Goal: Information Seeking & Learning: Learn about a topic

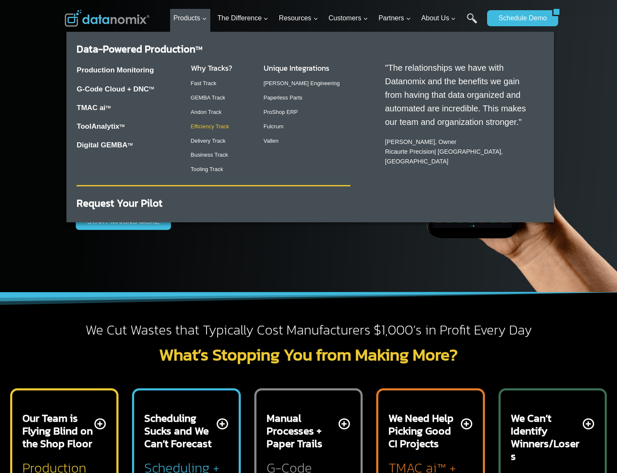
click at [207, 139] on link "Delivery Track" at bounding box center [208, 141] width 35 height 6
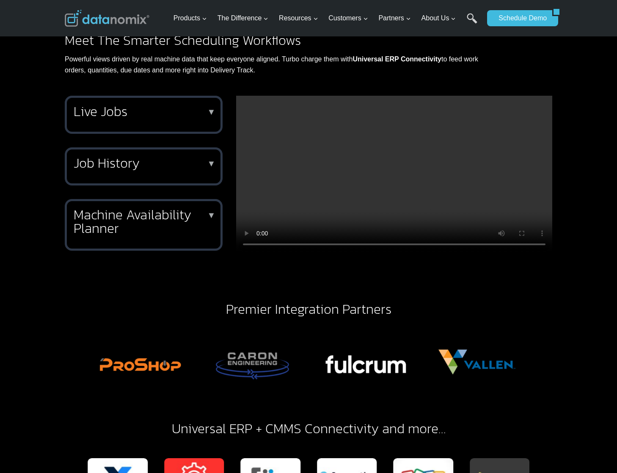
scroll to position [739, 0]
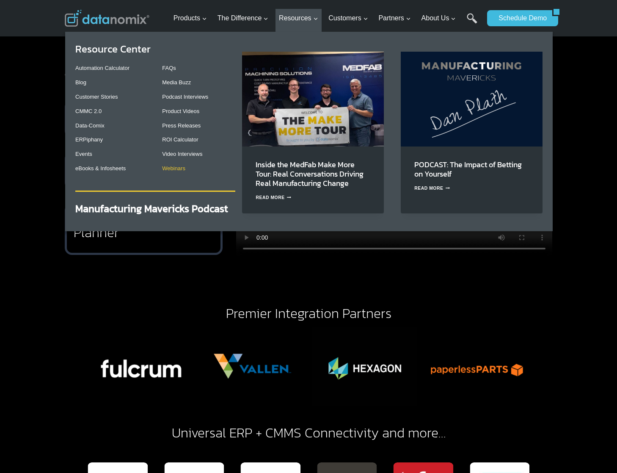
click at [176, 166] on link "Webinars" at bounding box center [173, 168] width 23 height 6
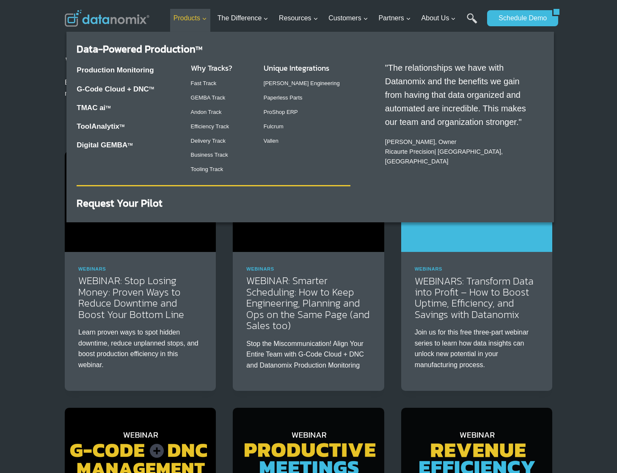
click at [177, 204] on img at bounding box center [140, 201] width 151 height 101
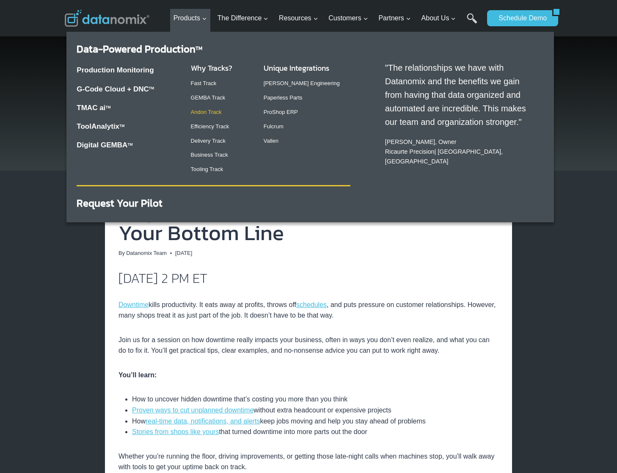
click at [209, 109] on link "Andon Track" at bounding box center [206, 112] width 31 height 6
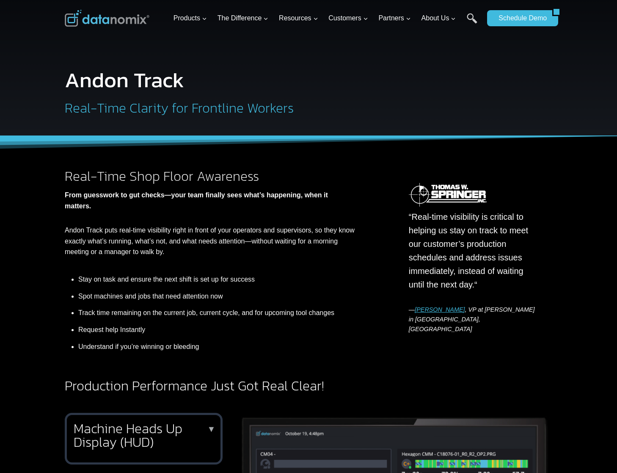
click at [122, 436] on h2 "Machine Heads Up Display (HUD)" at bounding box center [142, 435] width 137 height 27
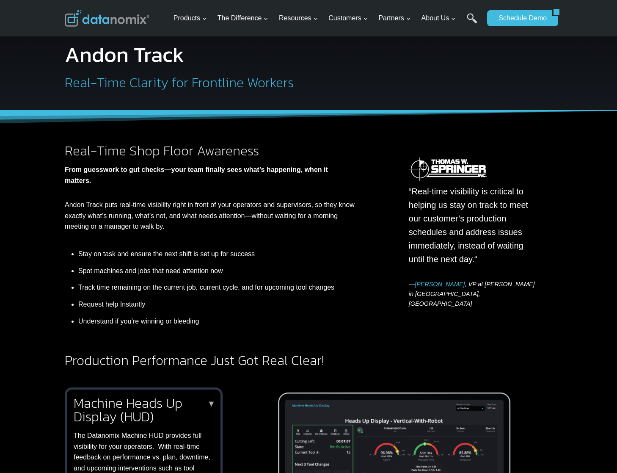
scroll to position [188, 0]
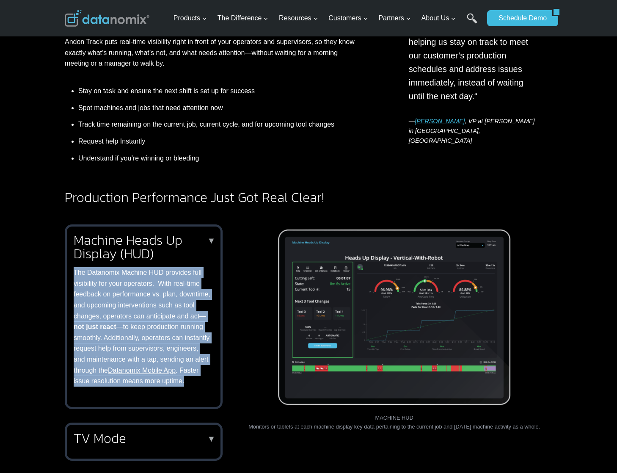
copy p "The Datanomix Machine HUD provides full visibility for your operators. With rea…"
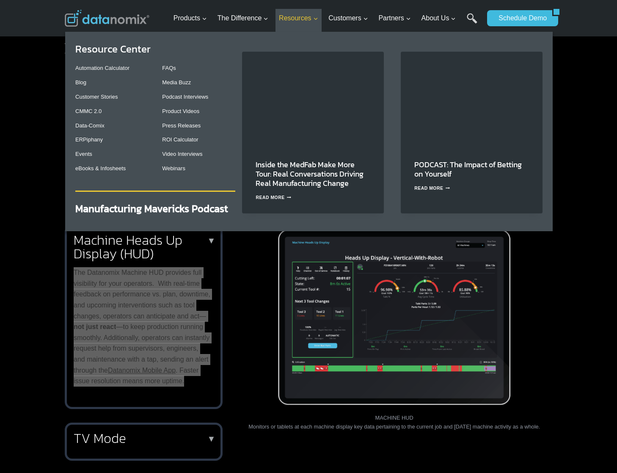
drag, startPoint x: 408, startPoint y: 280, endPoint x: 308, endPoint y: 17, distance: 281.0
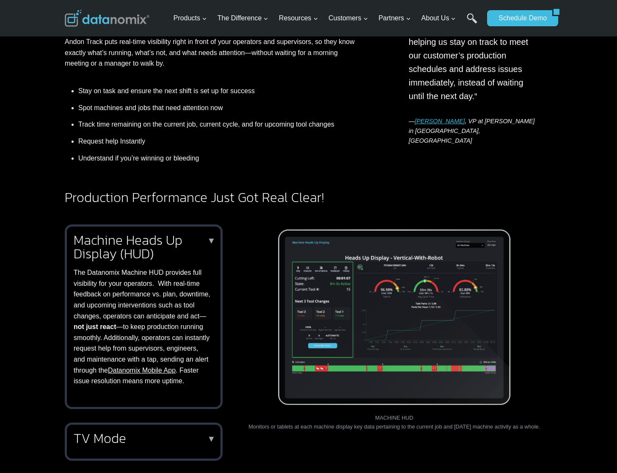
click at [107, 460] on div "TV Mode ▼ With TVs on the shop floor, you create a command center of real-time …" at bounding box center [144, 441] width 158 height 38
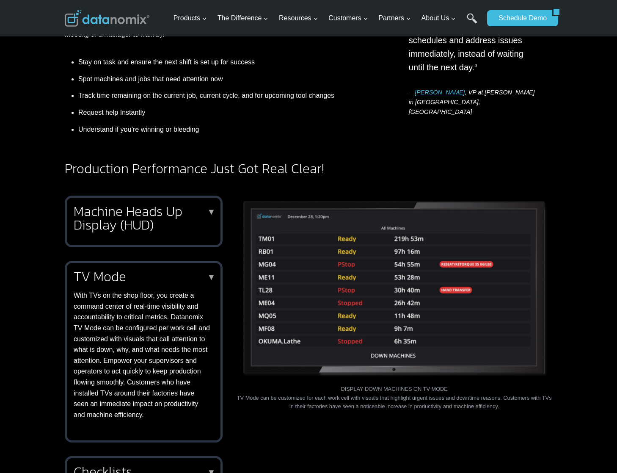
scroll to position [267, 0]
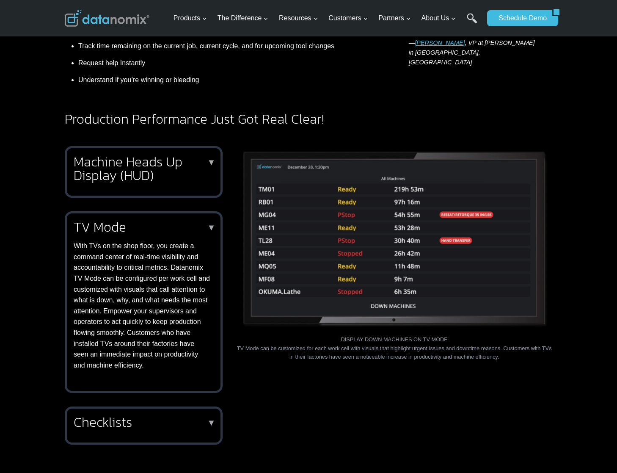
click at [121, 176] on h2 "Machine Heads Up Display (HUD)" at bounding box center [142, 168] width 137 height 27
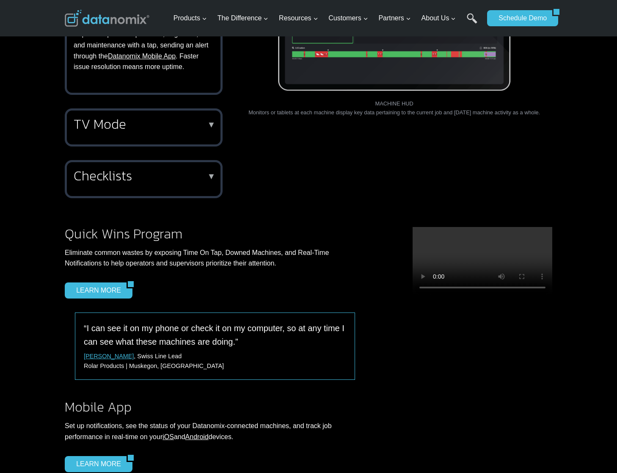
scroll to position [496, 0]
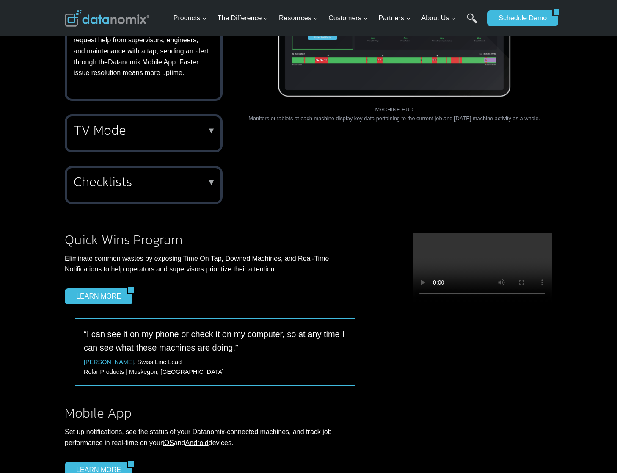
click at [174, 188] on h2 "Checklists" at bounding box center [142, 182] width 137 height 14
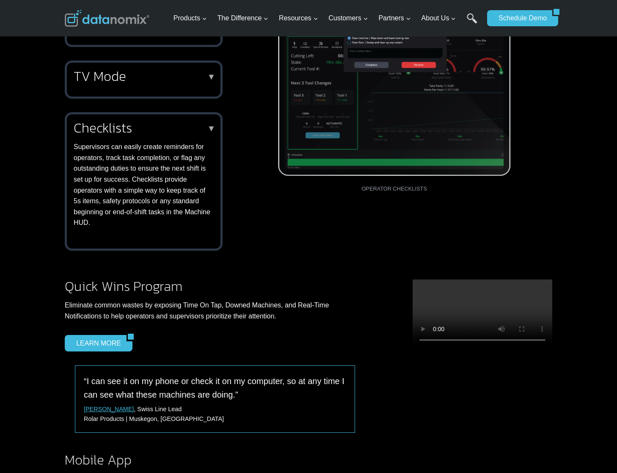
scroll to position [284, 0]
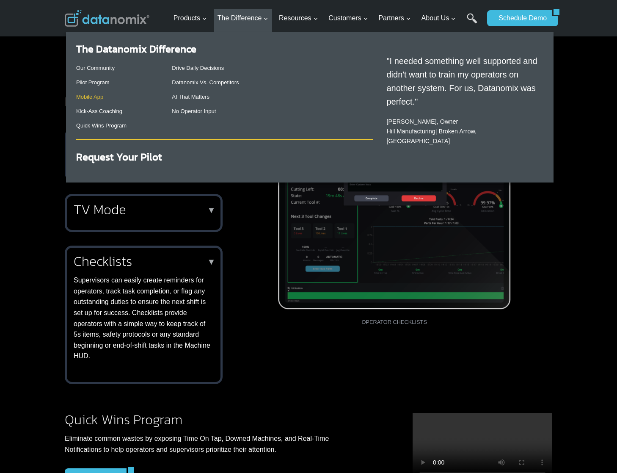
click at [90, 98] on link "Mobile App" at bounding box center [89, 97] width 27 height 6
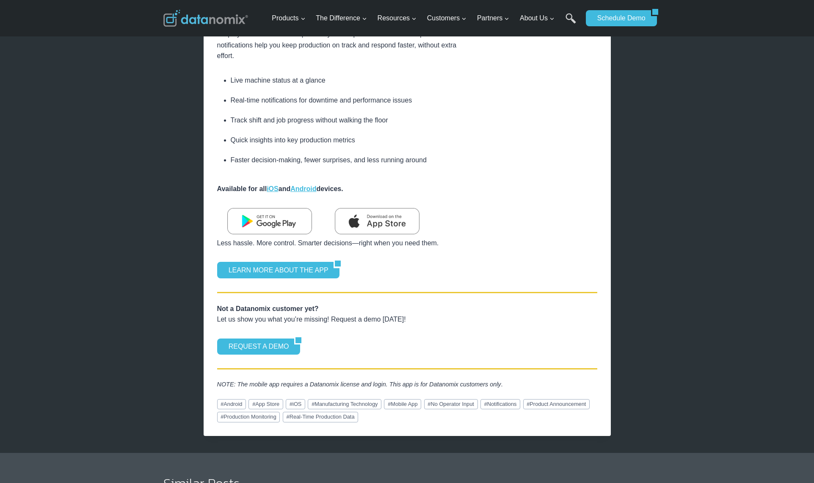
scroll to position [103, 0]
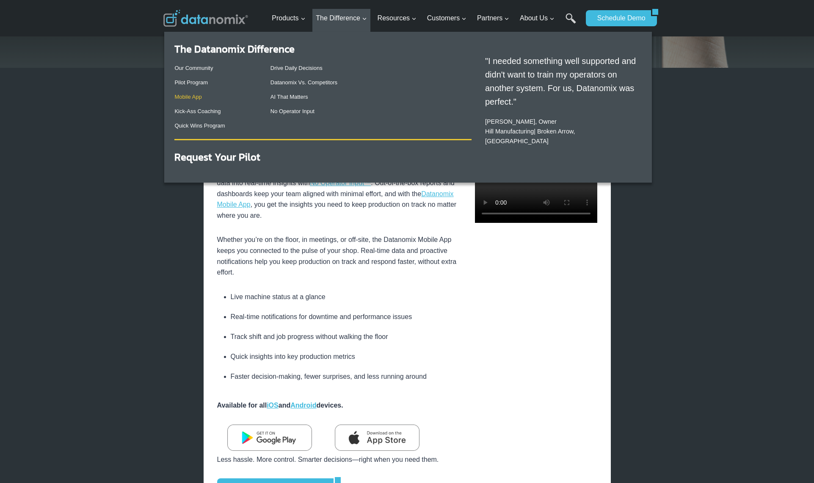
click at [187, 94] on link "Mobile App" at bounding box center [187, 97] width 27 height 6
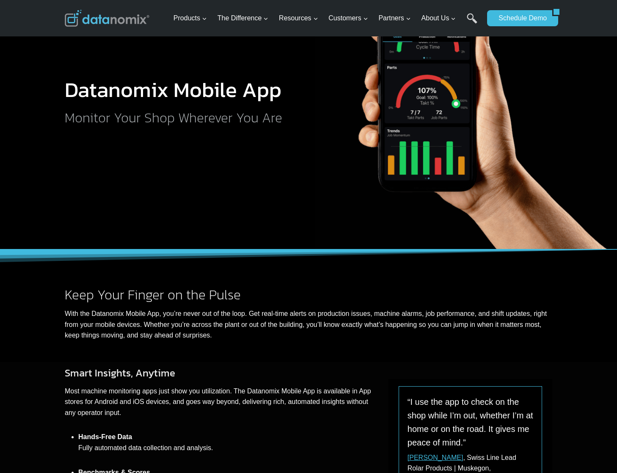
scroll to position [113, 0]
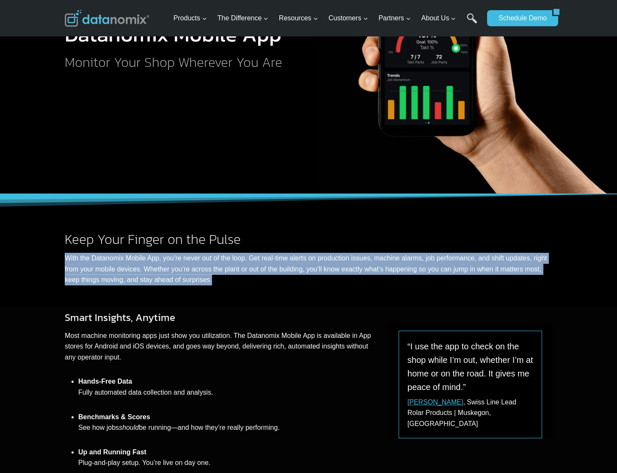
drag, startPoint x: 142, startPoint y: 261, endPoint x: 251, endPoint y: 277, distance: 110.3
click at [251, 277] on div "Keep Your Finger on the Pulse With the Datanomix Mobile App, you’re never out o…" at bounding box center [309, 250] width 508 height 113
copy p "With the Datanomix Mobile App, you’re never out of the loop. Get real-time aler…"
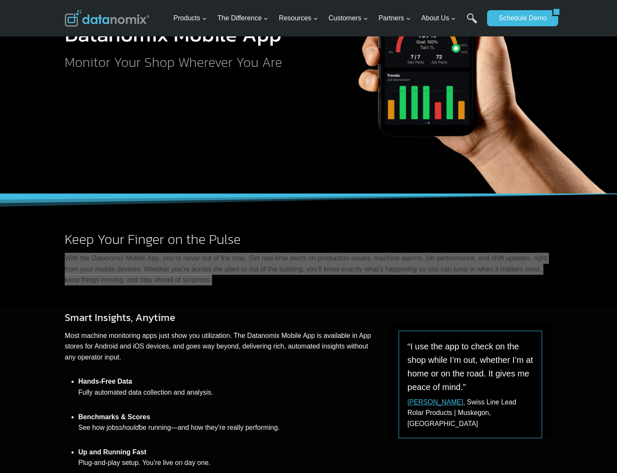
scroll to position [27, 0]
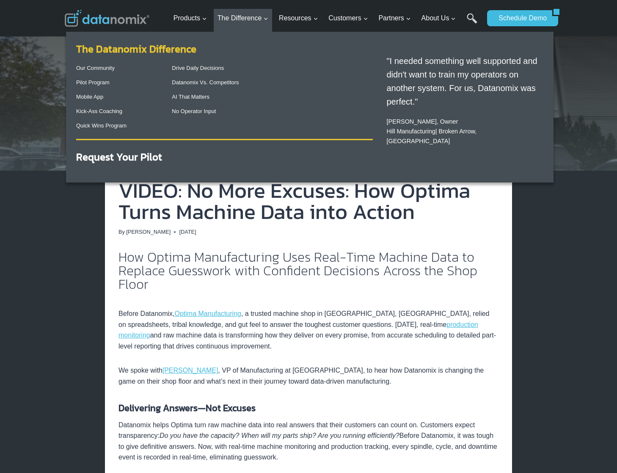
click at [117, 51] on link "The Datanomix Difference" at bounding box center [136, 48] width 120 height 15
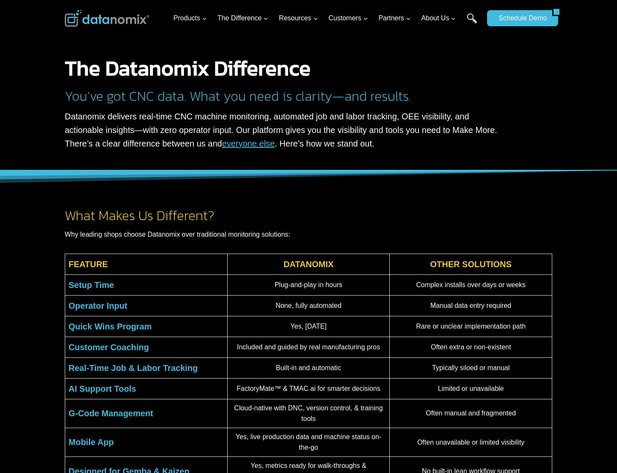
click at [453, 219] on h2 "What Makes Us Different?" at bounding box center [309, 216] width 488 height 14
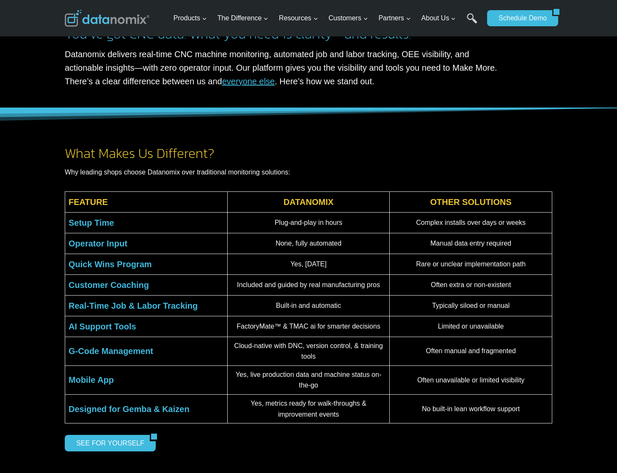
scroll to position [69, 0]
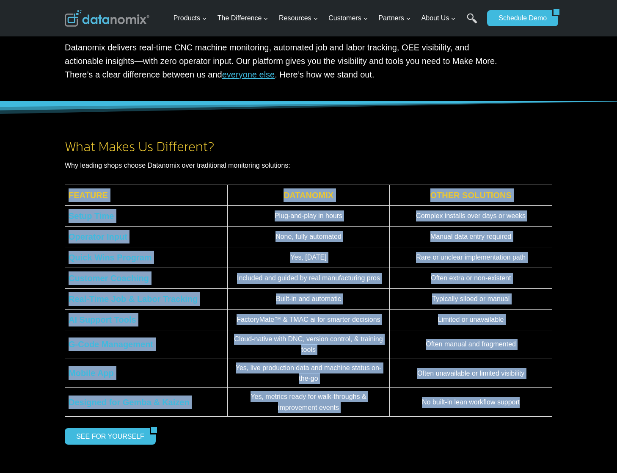
drag, startPoint x: 69, startPoint y: 195, endPoint x: 527, endPoint y: 408, distance: 504.8
click at [527, 408] on tbody "FEATURE DATANOMIX OTHER SOLUTIONS Setup Time Plug-and-play in hours Complex ins…" at bounding box center [308, 301] width 487 height 232
copy tbody "FEATURE DATANOMIX OTHER SOLUTIONS Setup Time Plug-and-play in hours Complex ins…"
click at [372, 119] on div "What Makes Us Different? Why leading shops choose Datanomix over traditional mo…" at bounding box center [309, 280] width 508 height 359
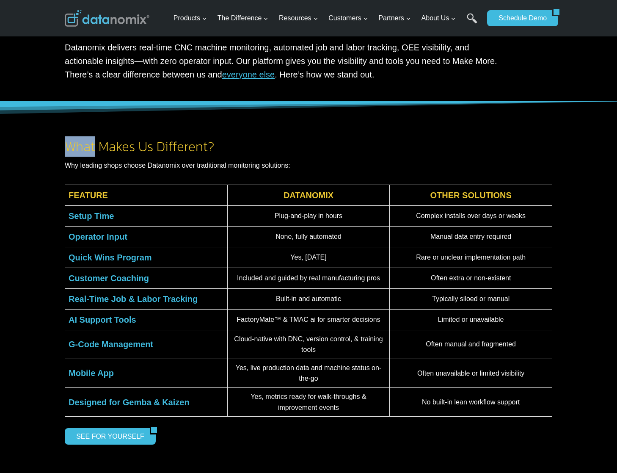
click at [372, 119] on div "What Makes Us Different? Why leading shops choose Datanomix over traditional mo…" at bounding box center [309, 280] width 508 height 359
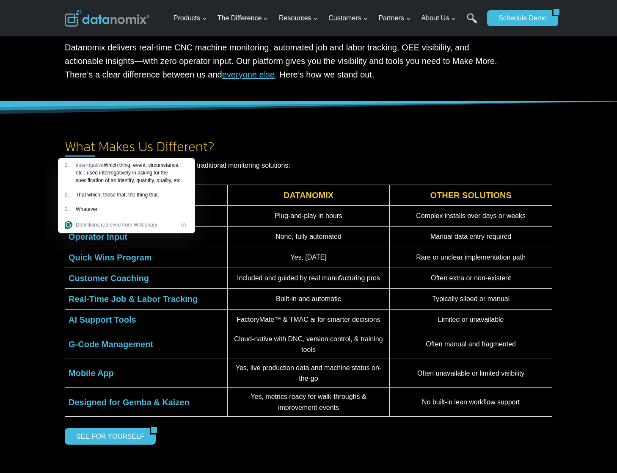
click at [330, 137] on div "What Makes Us Different? Why leading shops choose Datanomix over traditional mo…" at bounding box center [309, 280] width 508 height 359
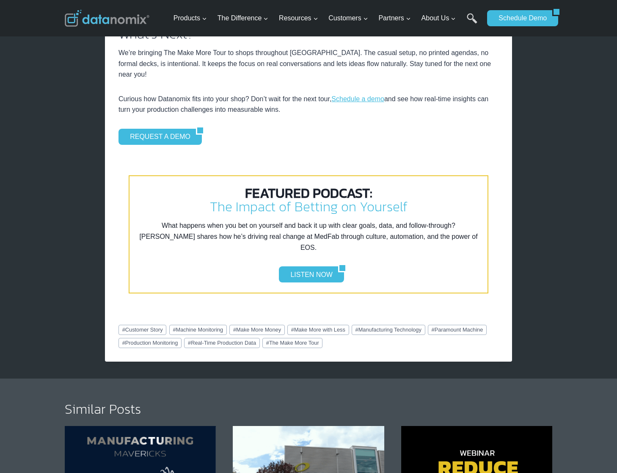
scroll to position [1445, 0]
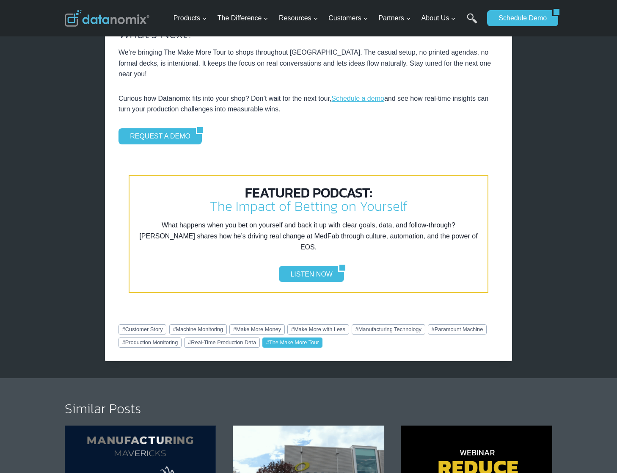
click link "# The Make More Tour"
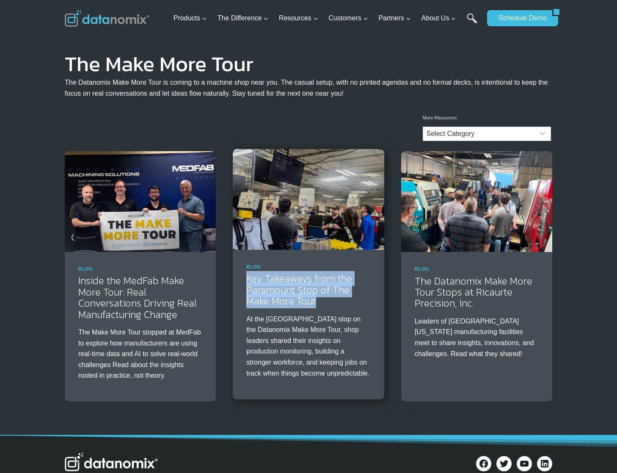
drag, startPoint x: 305, startPoint y: 301, endPoint x: 244, endPoint y: 282, distance: 63.2
click at [244, 282] on div "Blog Key Takeaways from the Paramount Stop of The Make More Tour At the [GEOGRA…" at bounding box center [308, 324] width 151 height 149
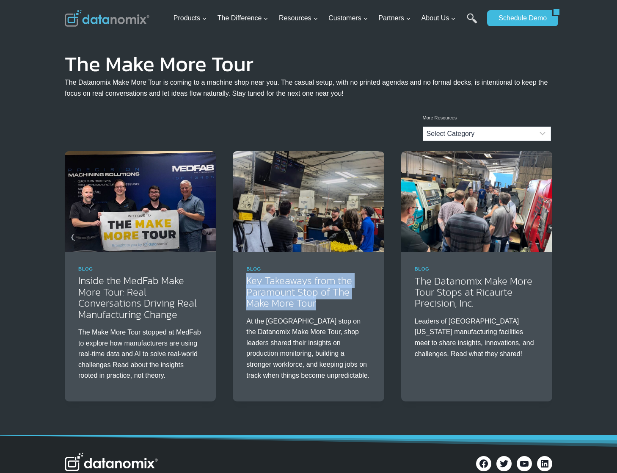
copy link "Key Takeaways from the Paramount Stop of The Make More Tour"
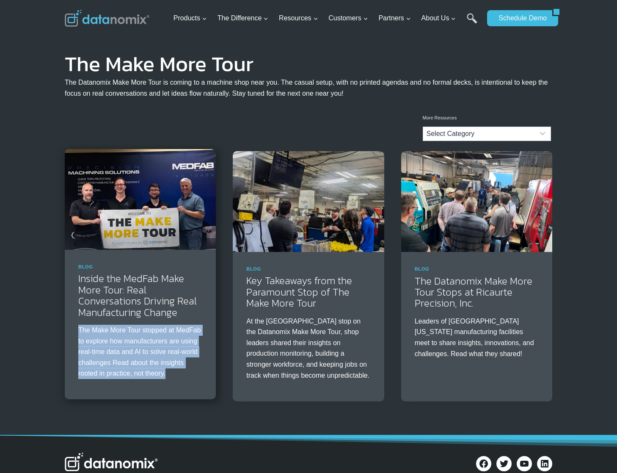
drag, startPoint x: 80, startPoint y: 329, endPoint x: 197, endPoint y: 377, distance: 126.5
click at [197, 377] on p "The Make More Tour stopped at MedFab to explore how manufacturers are using rea…" at bounding box center [140, 352] width 124 height 54
copy p "The Make More Tour stopped at MedFab to explore how manufacturers are using rea…"
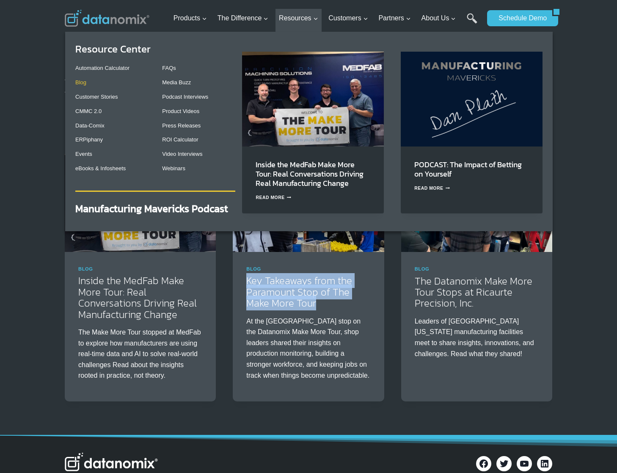
click at [83, 83] on link "Blog" at bounding box center [80, 82] width 11 height 6
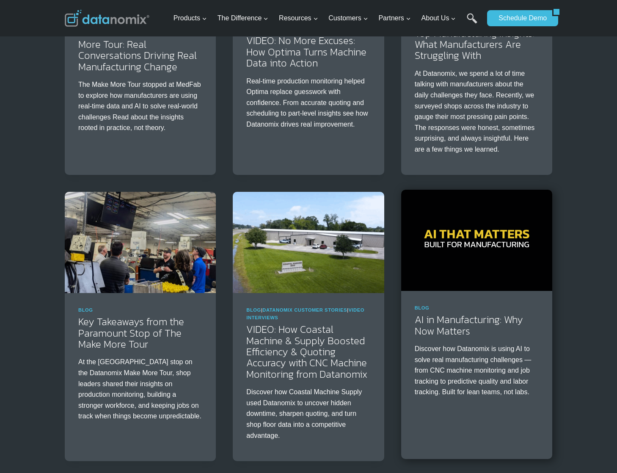
scroll to position [381, 0]
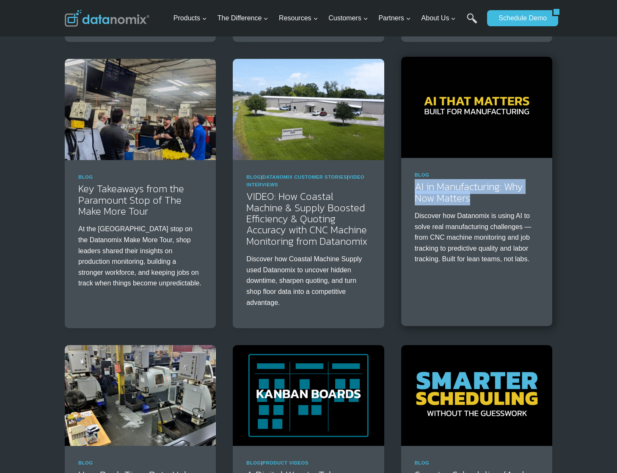
drag, startPoint x: 482, startPoint y: 199, endPoint x: 412, endPoint y: 196, distance: 69.9
click at [408, 187] on div "Blog AI in Manufacturing: Why Now Matters Discover how Datanomix is using AI to…" at bounding box center [476, 221] width 151 height 127
click at [412, 199] on div "Blog AI in Manufacturing: Why Now Matters Discover how Datanomix is using AI to…" at bounding box center [476, 221] width 151 height 127
drag, startPoint x: 460, startPoint y: 196, endPoint x: 416, endPoint y: 189, distance: 45.5
click at [416, 189] on h2 "AI in Manufacturing: Why Now Matters" at bounding box center [477, 192] width 124 height 22
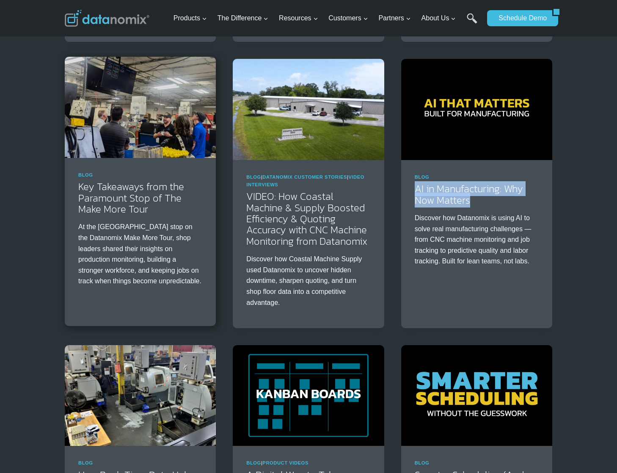
copy link "AI in Manufacturing: Why Now Matters"
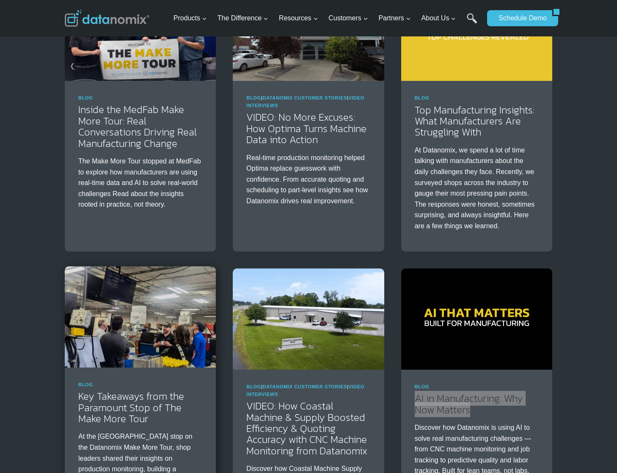
scroll to position [171, 0]
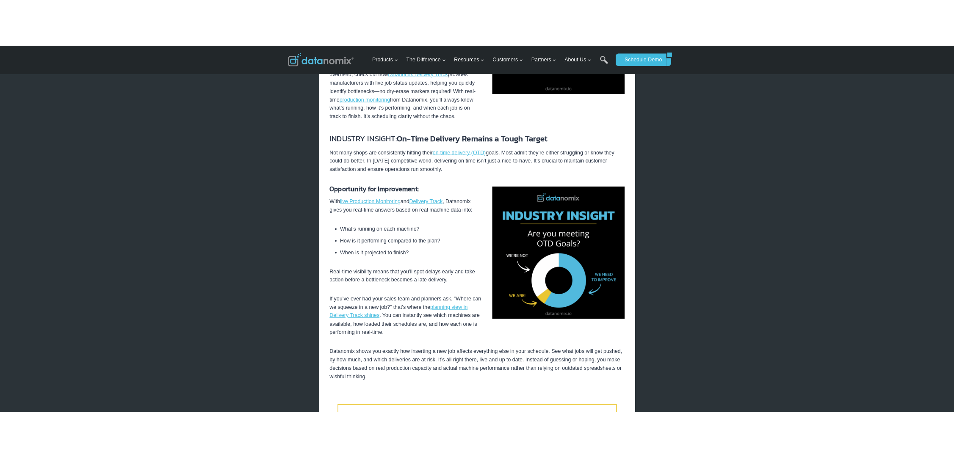
scroll to position [453, 0]
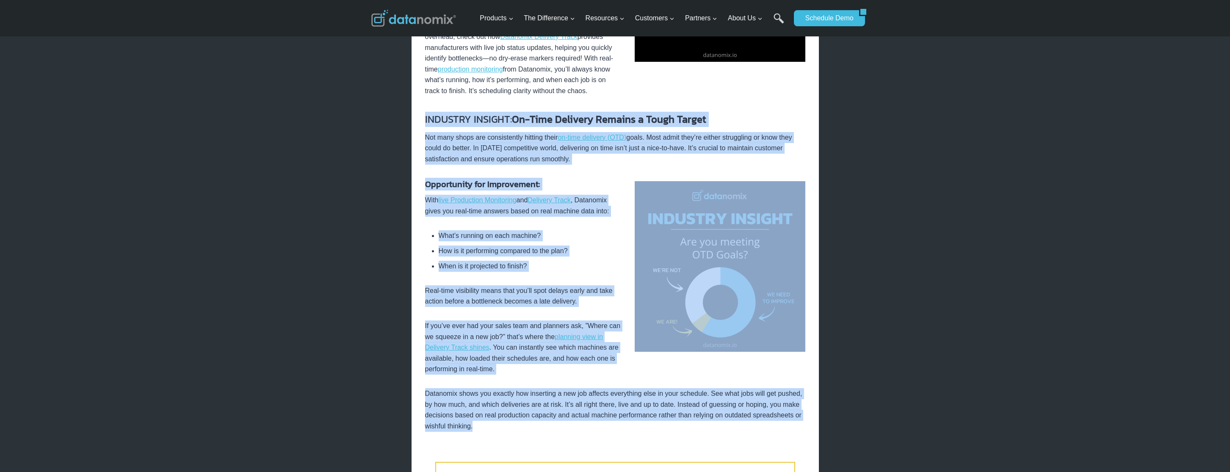
drag, startPoint x: 425, startPoint y: 120, endPoint x: 637, endPoint y: 429, distance: 375.3
copy div "INDUSTRY INSIGHT: On-Time Delivery Remains a Tough Target Not many shops are co…"
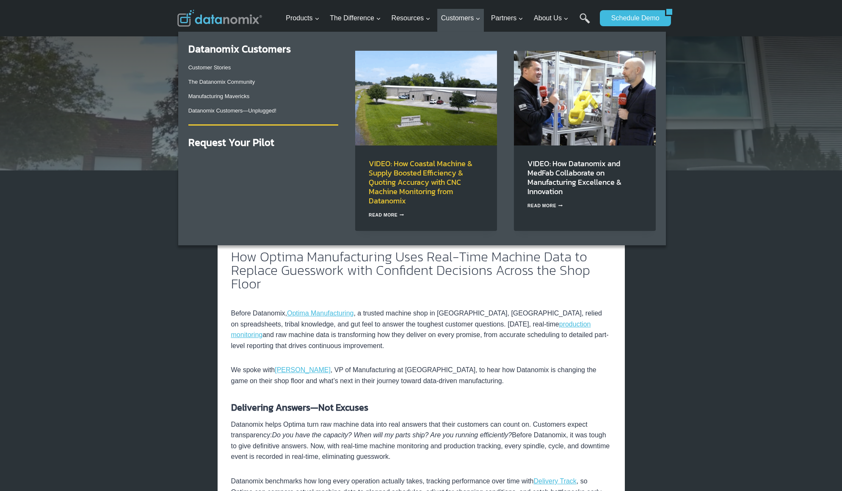
click at [430, 168] on link "VIDEO: How Coastal Machine & Supply Boosted Efficiency & Quoting Accuracy with …" at bounding box center [421, 182] width 104 height 49
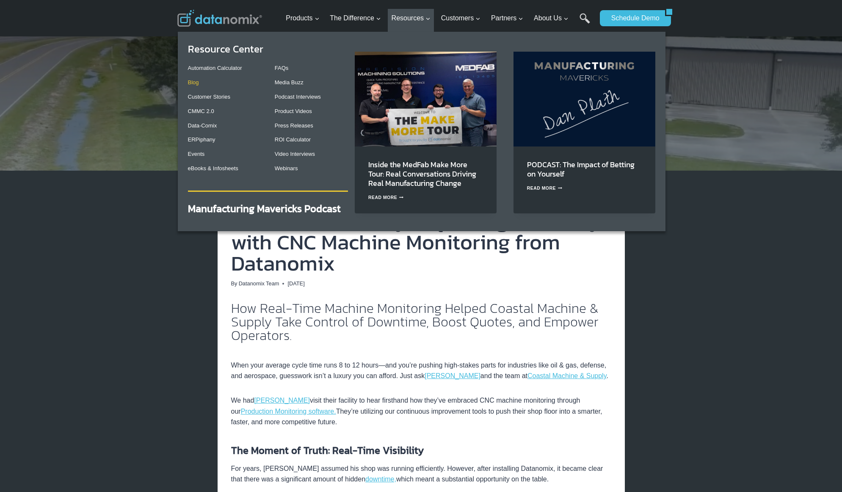
click at [190, 83] on link "Blog" at bounding box center [193, 82] width 11 height 6
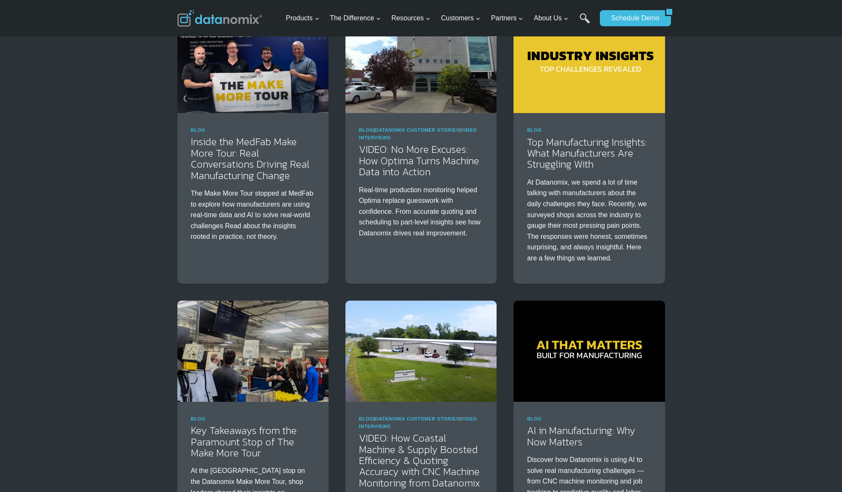
scroll to position [39, 0]
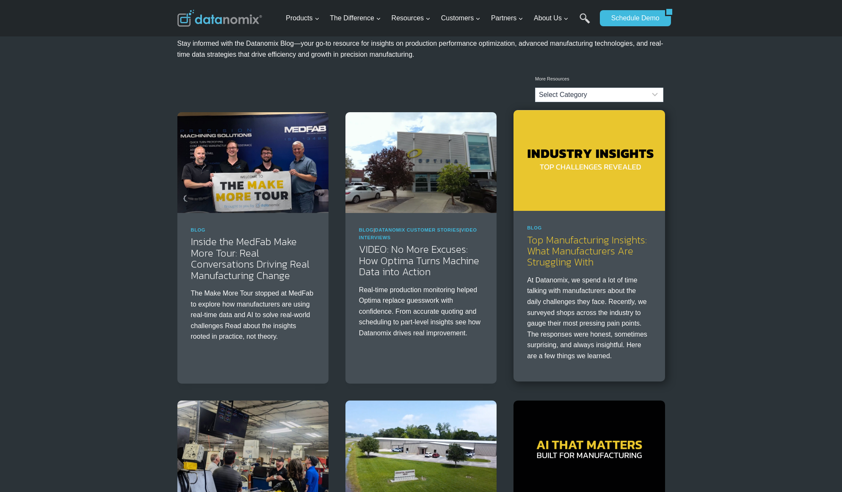
click at [615, 250] on link "Top Manufacturing Insights: What Manufacturers Are Struggling With" at bounding box center [587, 250] width 120 height 37
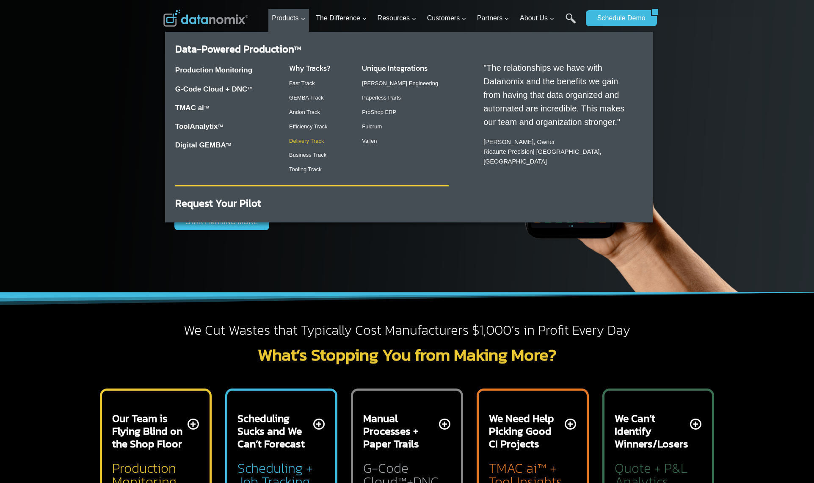
click at [312, 143] on link "Delivery Track" at bounding box center [306, 141] width 35 height 6
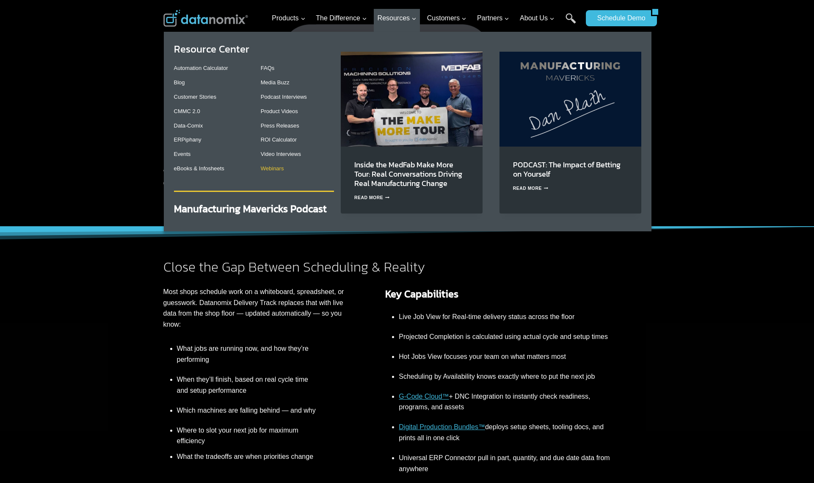
click at [274, 171] on link "Webinars" at bounding box center [272, 168] width 23 height 6
